Goal: Task Accomplishment & Management: Use online tool/utility

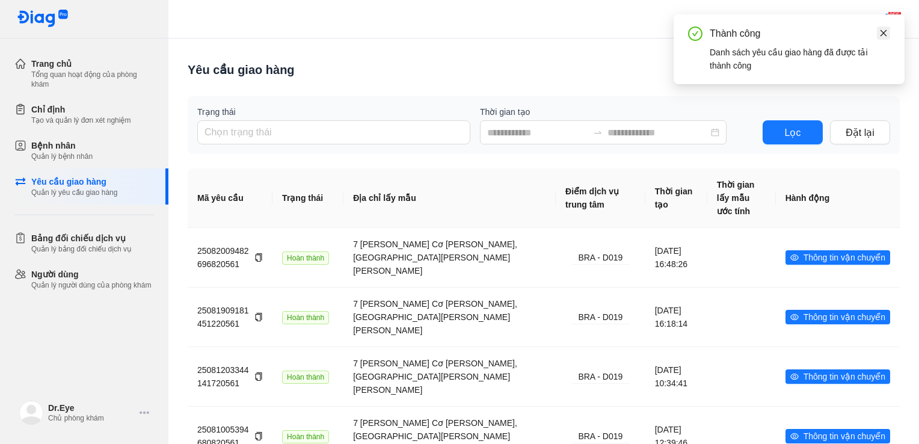
click at [887, 31] on link at bounding box center [883, 32] width 13 height 13
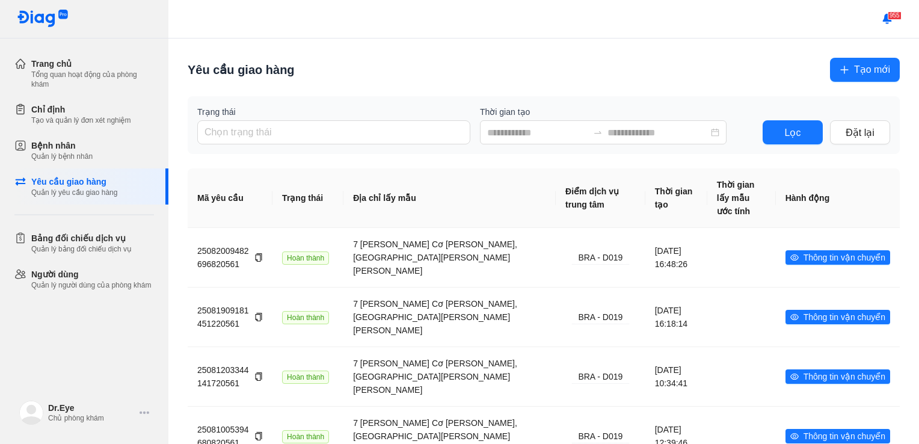
click at [860, 67] on span "Tạo mới" at bounding box center [872, 69] width 36 height 15
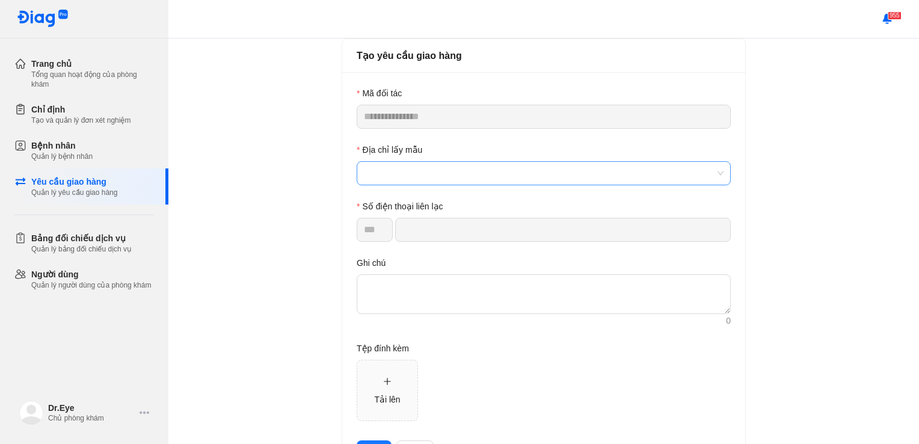
click at [425, 162] on span at bounding box center [544, 173] width 360 height 23
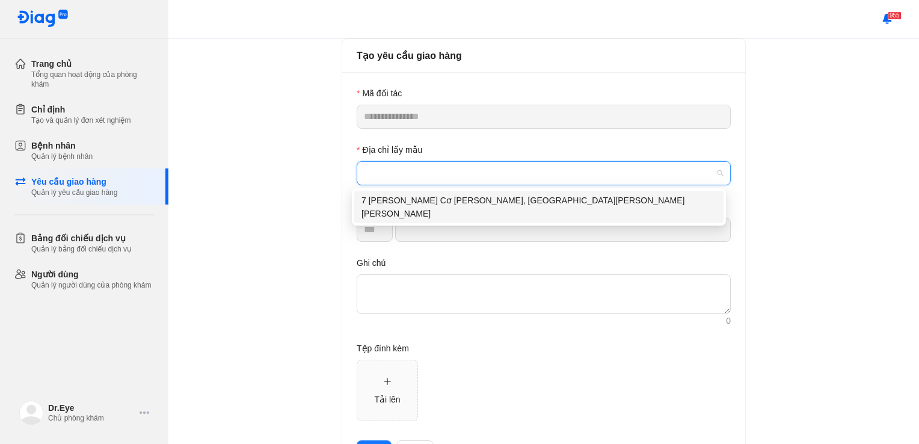
click at [438, 200] on div "7 [PERSON_NAME] Cơ [PERSON_NAME], [GEOGRAPHIC_DATA][PERSON_NAME][PERSON_NAME]" at bounding box center [538, 207] width 355 height 26
type input "*********"
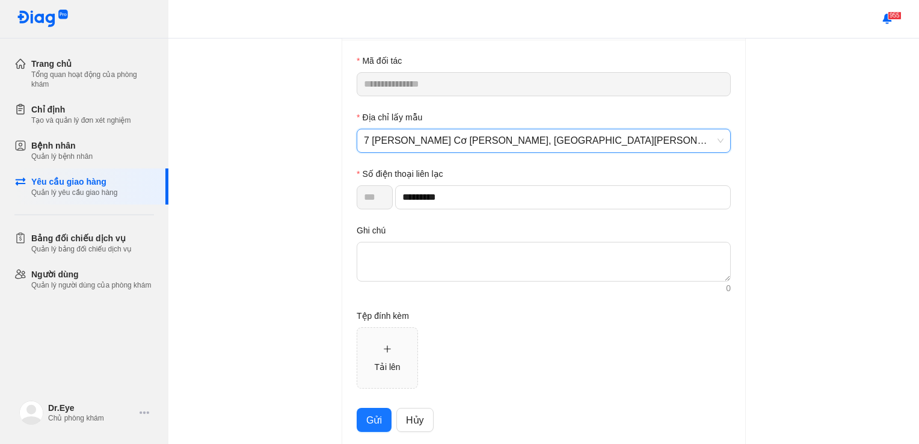
scroll to position [51, 0]
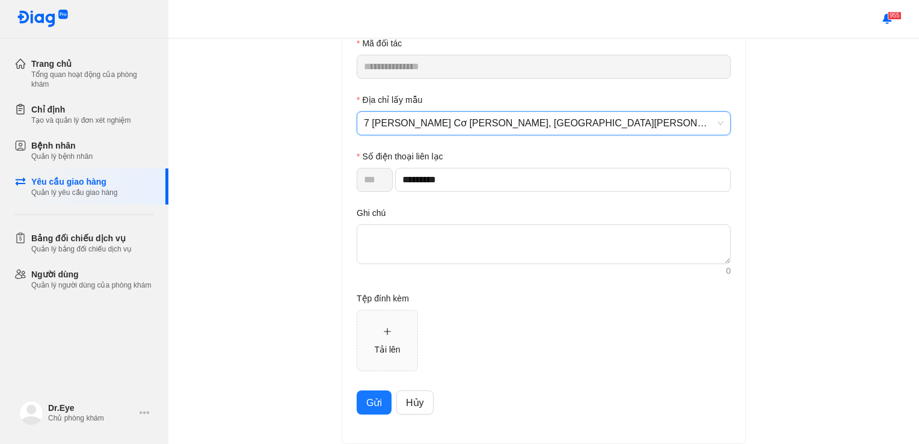
click at [371, 391] on button "Gửi" at bounding box center [374, 402] width 35 height 24
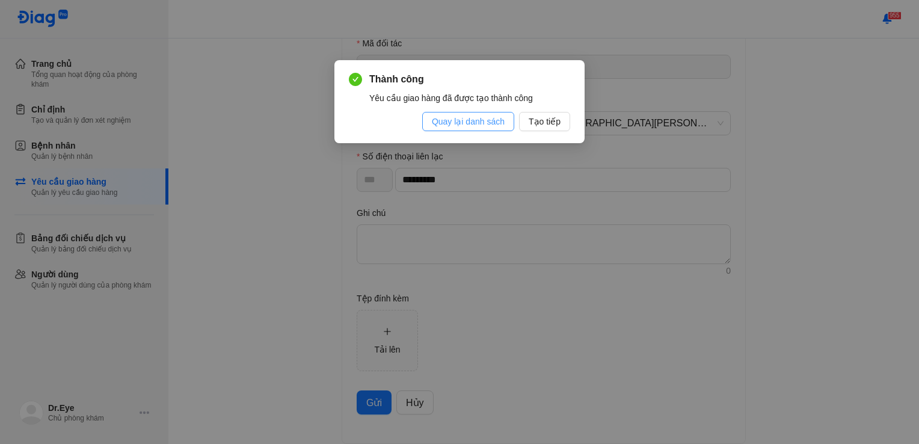
click at [498, 120] on span "Quay lại danh sách" at bounding box center [468, 121] width 73 height 13
